Goal: Task Accomplishment & Management: Complete application form

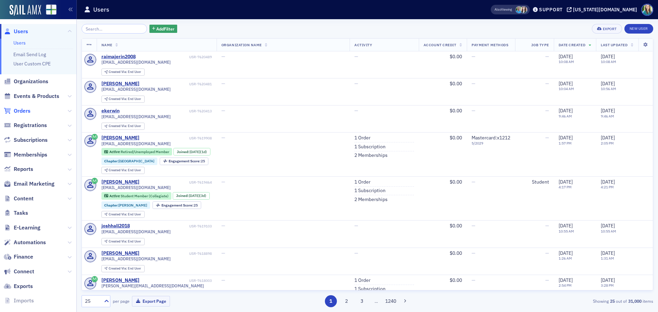
click at [27, 113] on span "Orders" at bounding box center [22, 111] width 17 height 8
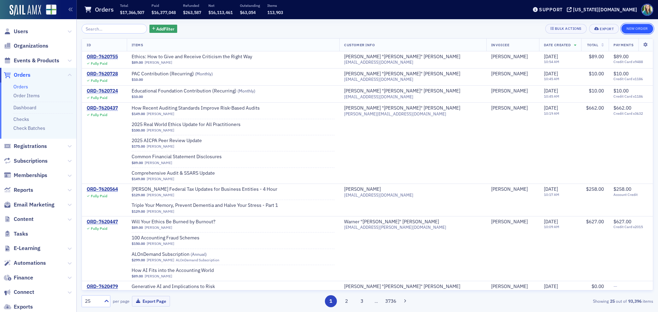
click at [633, 27] on button "New Order" at bounding box center [637, 29] width 32 height 10
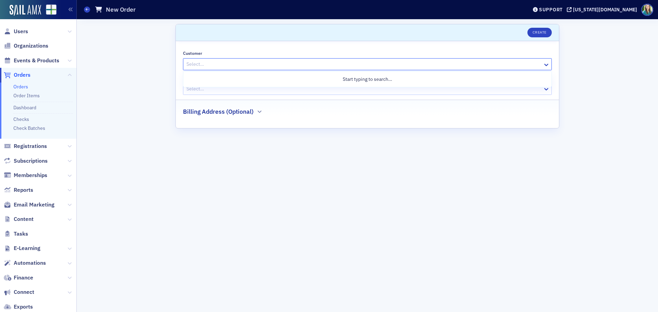
click at [233, 68] on div at bounding box center [364, 64] width 356 height 9
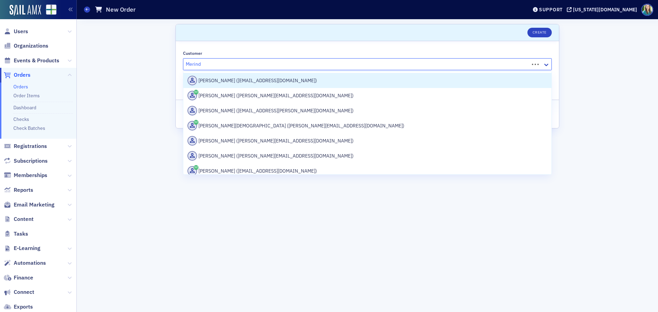
type input "[PERSON_NAME]"
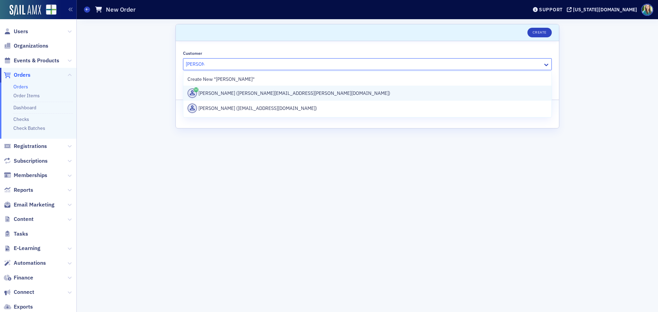
click at [233, 89] on div "[PERSON_NAME] ([PERSON_NAME][EMAIL_ADDRESS][PERSON_NAME][DOMAIN_NAME])" at bounding box center [367, 93] width 360 height 10
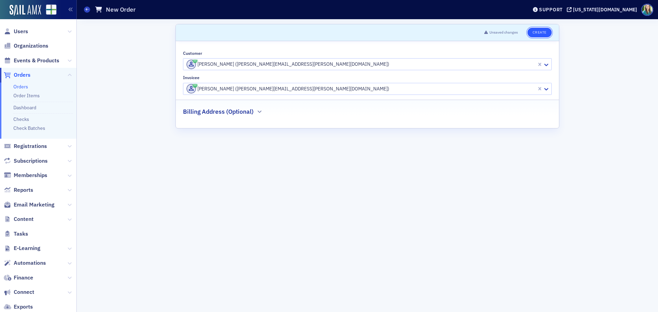
click at [535, 33] on button "Create" at bounding box center [539, 33] width 24 height 10
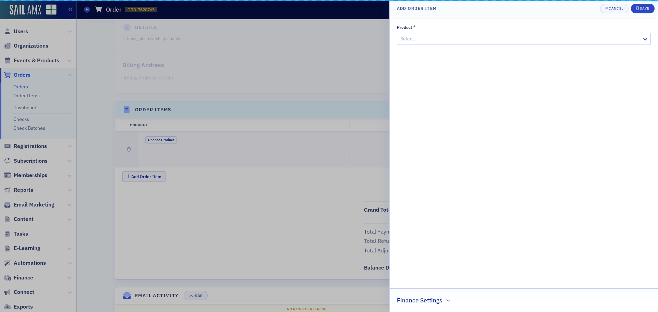
scroll to position [146, 0]
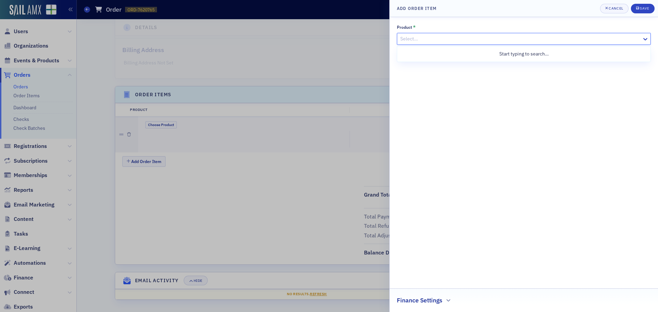
click at [485, 37] on div at bounding box center [521, 39] width 242 height 9
type input "ad"
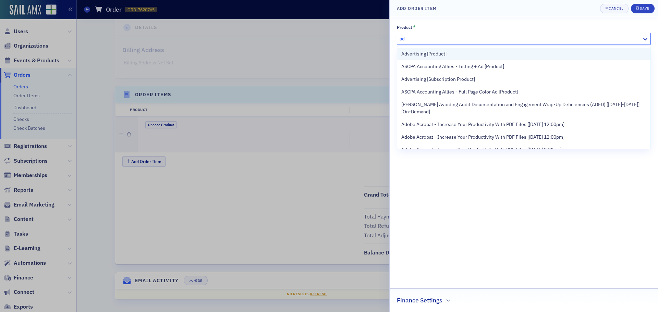
click at [435, 54] on span "Advertising [Product]" at bounding box center [423, 53] width 45 height 7
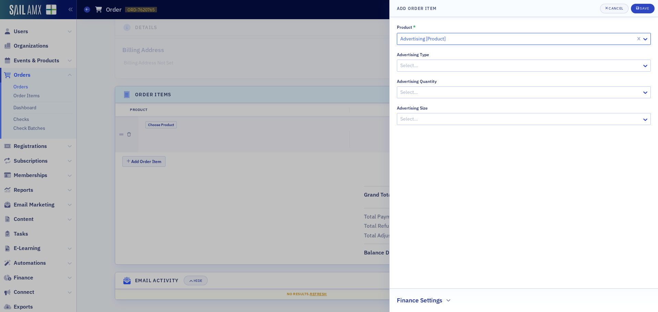
click at [440, 62] on div at bounding box center [521, 65] width 242 height 9
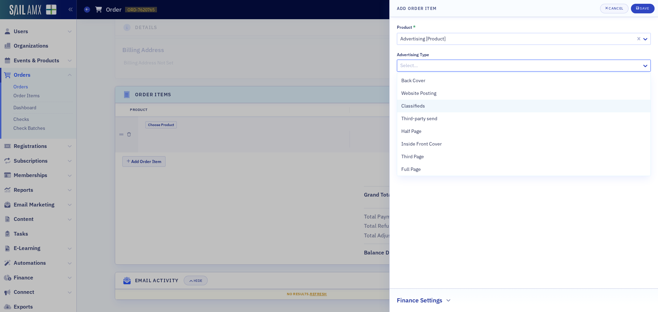
click at [417, 104] on span "Classifieds" at bounding box center [413, 105] width 24 height 7
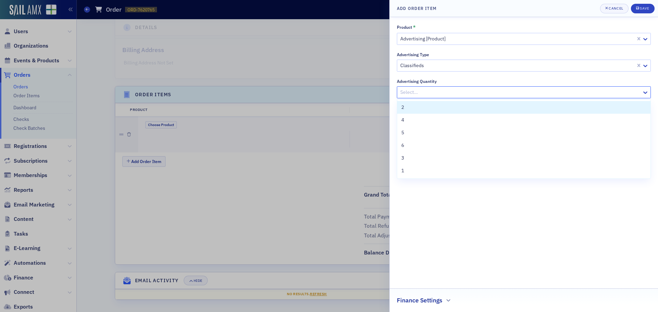
click at [425, 93] on div at bounding box center [521, 92] width 242 height 9
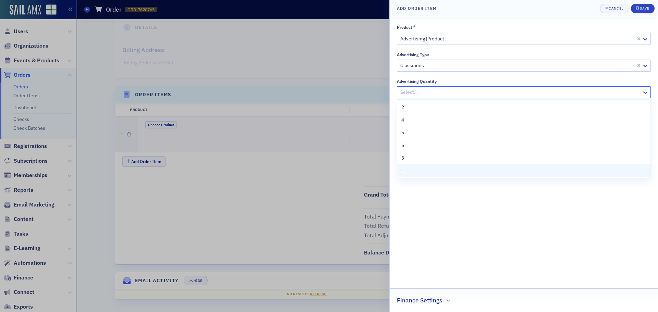
click at [406, 172] on div "1" at bounding box center [523, 170] width 245 height 7
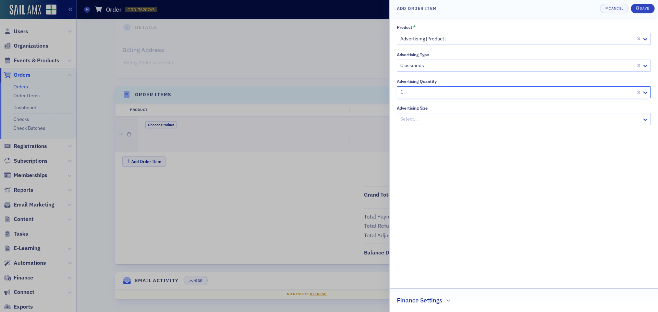
click at [426, 119] on div at bounding box center [521, 119] width 242 height 9
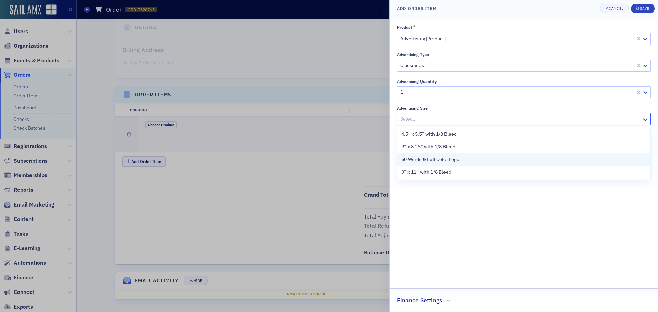
click at [430, 160] on span "50 Words & Full Color Logo" at bounding box center [430, 159] width 58 height 7
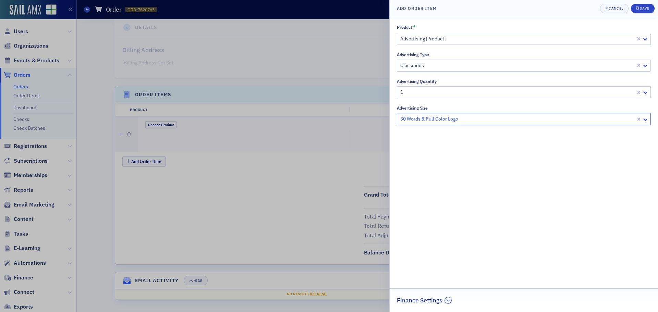
click at [447, 303] on button "button" at bounding box center [448, 300] width 7 height 6
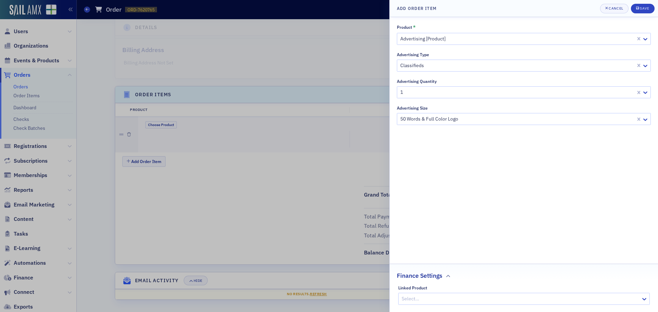
click at [444, 292] on div "Linked Product Select…" at bounding box center [524, 295] width 252 height 20
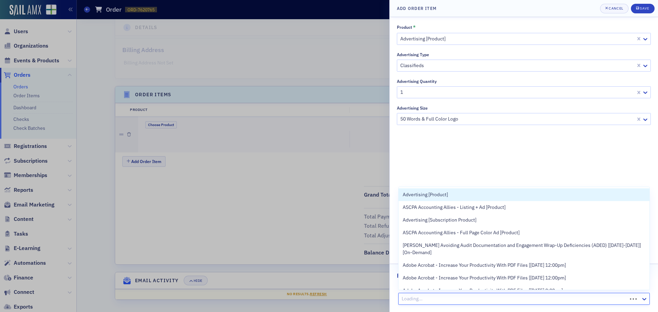
click at [444, 295] on div at bounding box center [514, 299] width 226 height 9
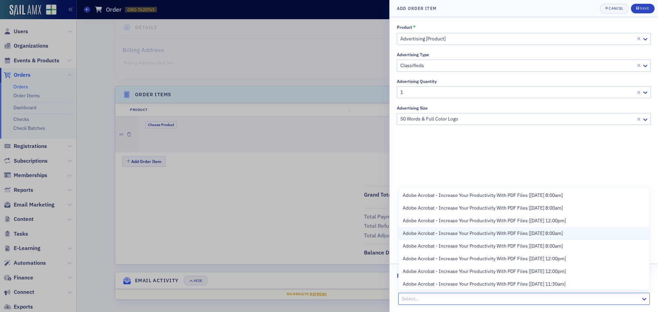
scroll to position [0, 0]
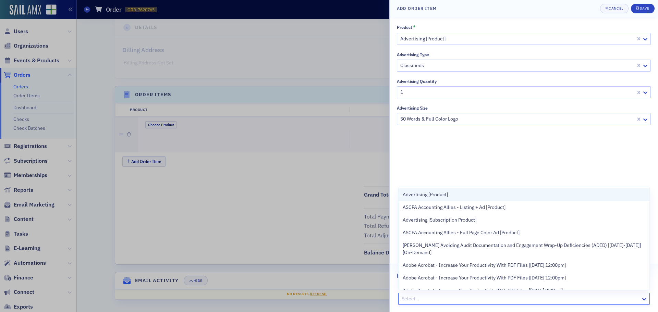
click at [428, 196] on span "Advertising [Product]" at bounding box center [425, 194] width 45 height 7
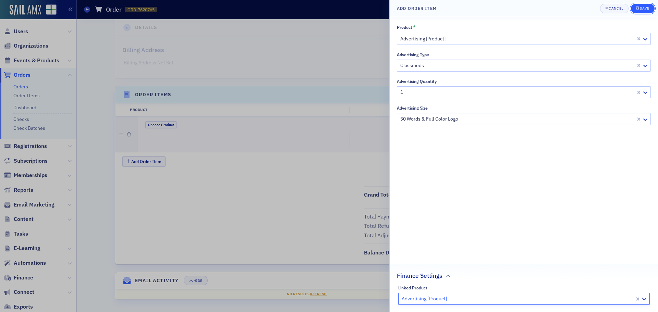
click at [642, 10] on div "Save" at bounding box center [644, 9] width 9 height 4
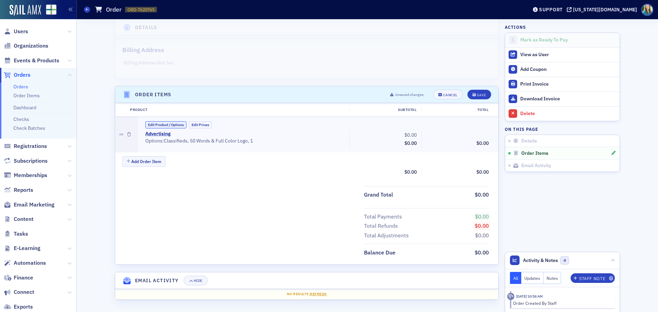
click at [174, 123] on button "Edit Product / Options" at bounding box center [165, 124] width 41 height 7
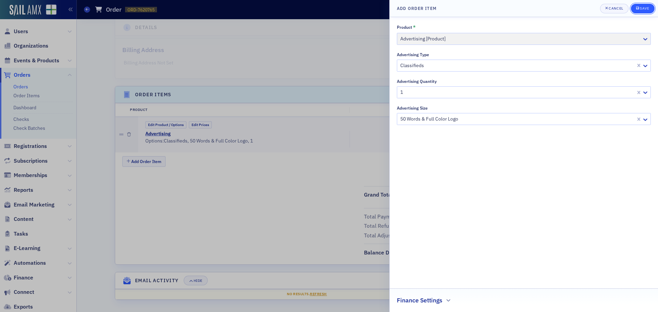
click at [645, 10] on div "Save" at bounding box center [644, 9] width 9 height 4
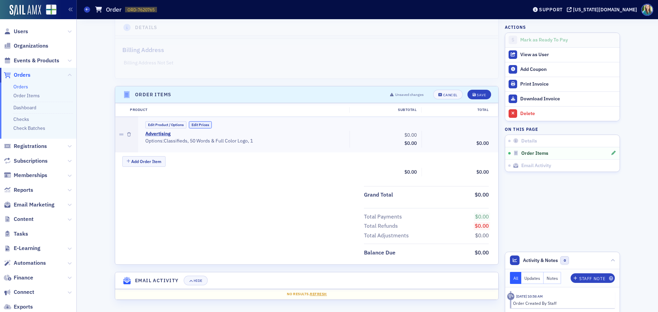
click at [197, 125] on button "Edit Prices" at bounding box center [200, 124] width 23 height 7
click at [402, 133] on input "0.00" at bounding box center [403, 135] width 34 height 10
type input "300.00"
click at [476, 135] on input "0.00" at bounding box center [475, 135] width 34 height 10
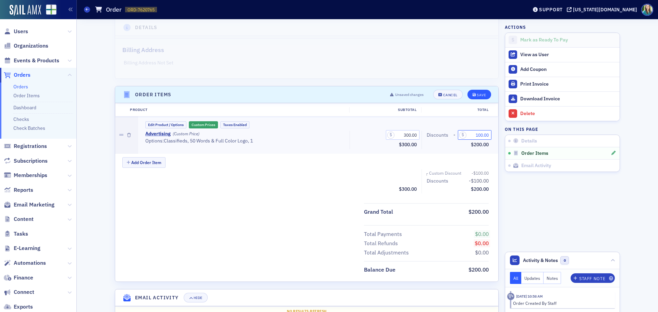
type input "100.00"
click at [477, 94] on div "Save" at bounding box center [481, 95] width 9 height 4
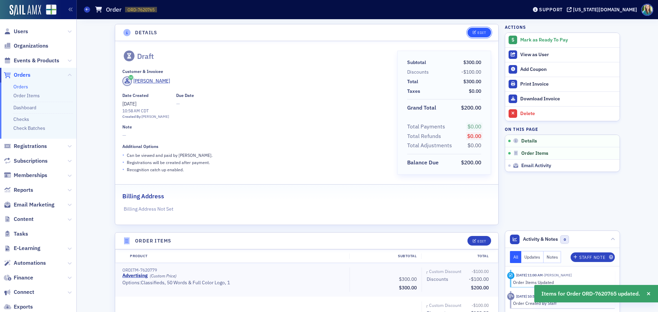
click at [479, 29] on button "Edit" at bounding box center [479, 33] width 24 height 10
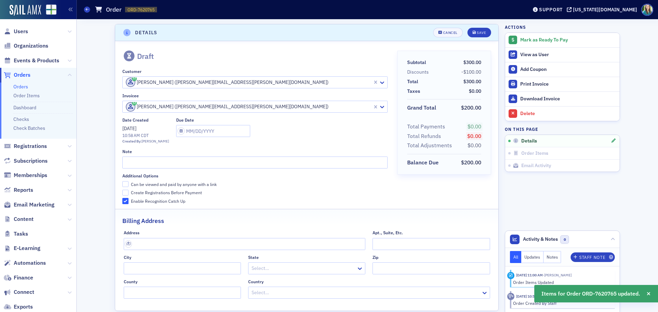
scroll to position [1, 0]
click at [142, 159] on input "text" at bounding box center [254, 161] width 265 height 12
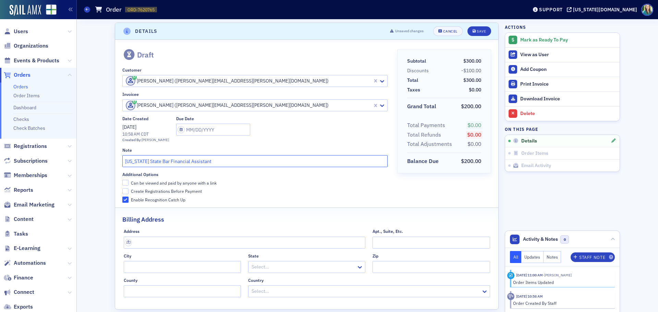
type input "[US_STATE] State Bar Financial Assistant"
click at [123, 182] on input "Can be viewed and paid by anyone with a link" at bounding box center [125, 183] width 6 height 6
checkbox input "true"
select select "8"
select select "2025"
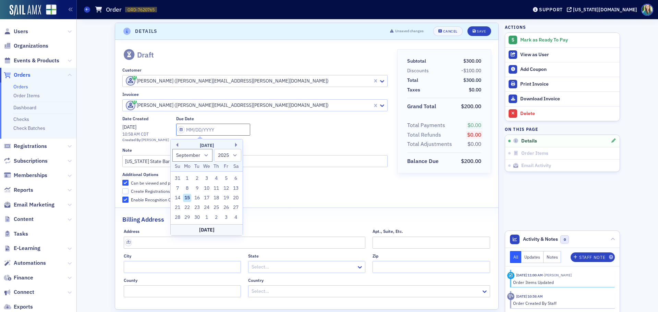
click at [176, 132] on input "text" at bounding box center [213, 130] width 74 height 12
click at [197, 220] on div "30" at bounding box center [197, 218] width 8 height 8
type input "[DATE]"
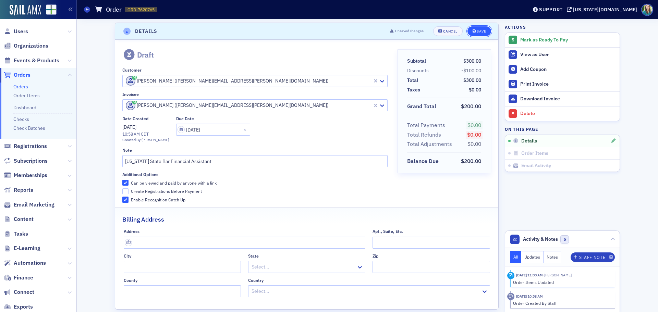
click at [484, 31] on button "Save" at bounding box center [479, 31] width 24 height 10
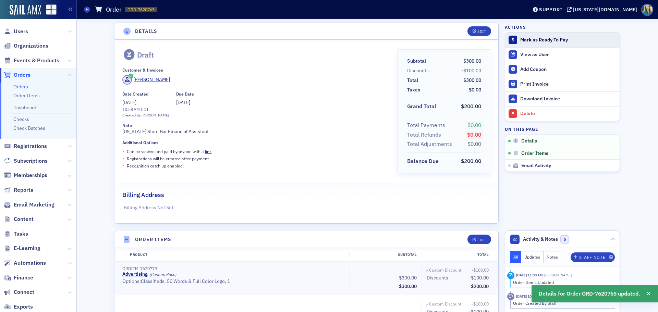
click at [535, 41] on div "Mark as Ready To Pay" at bounding box center [568, 40] width 96 height 6
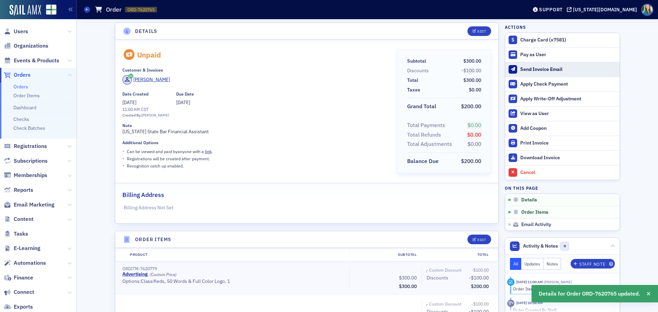
click at [549, 71] on div "Send Invoice Email" at bounding box center [568, 69] width 96 height 6
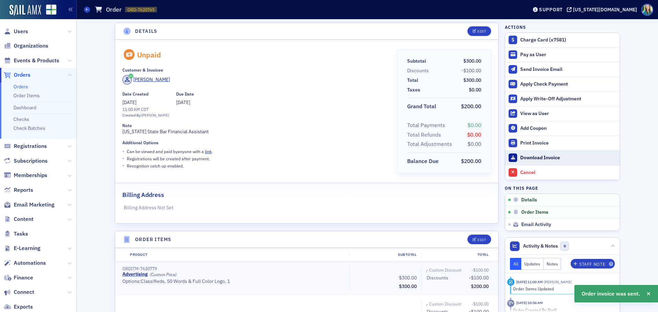
click at [553, 157] on div "Download Invoice" at bounding box center [568, 158] width 96 height 6
